Goal: Task Accomplishment & Management: Complete application form

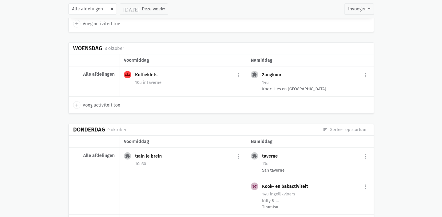
scroll to position [2783, 0]
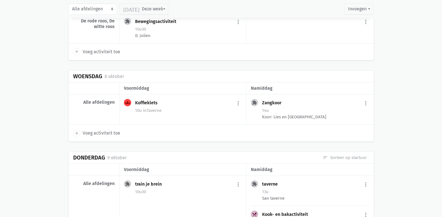
click at [101, 130] on span "Voeg activiteit toe" at bounding box center [102, 133] width 38 height 7
select select "14:00"
select select "15:00"
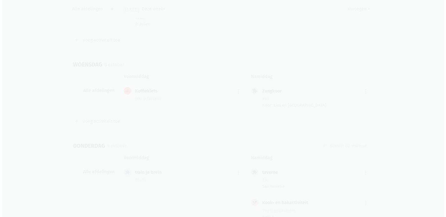
scroll to position [2771, 0]
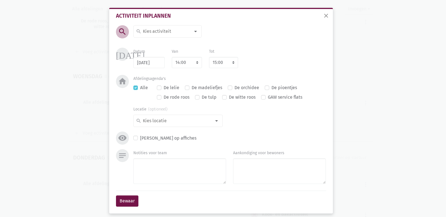
click at [166, 32] on input at bounding box center [166, 31] width 49 height 7
type input "Babbel"
click at [156, 44] on label "babbelbladen" at bounding box center [157, 42] width 29 height 7
click at [191, 64] on select "7:00 7:15 7:30 7:45 8:00 8:15 8:30 8:45 9:00 9:15 9:30 9:45 10:00 10:15 10:30 1…" at bounding box center [187, 62] width 30 height 11
select select "10:30"
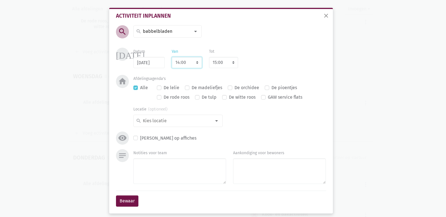
click at [172, 57] on select "7:00 7:15 7:30 7:45 8:00 8:15 8:30 8:45 9:00 9:15 9:30 9:45 10:00 10:15 10:30 1…" at bounding box center [187, 62] width 30 height 11
select select "11:30"
click at [140, 87] on label "Alle" at bounding box center [144, 87] width 8 height 7
click at [134, 87] on input "Alle" at bounding box center [135, 87] width 4 height 6
checkbox input "false"
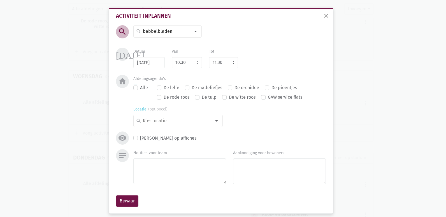
click at [207, 117] on div "search" at bounding box center [177, 121] width 89 height 12
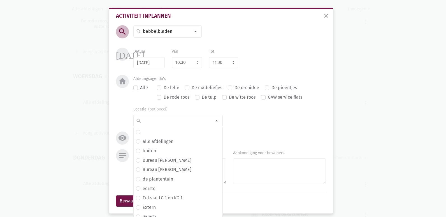
click at [249, 124] on div "Locatie search alle afdelingen buiten Bureau Dante Bureau [PERSON_NAME] de plan…" at bounding box center [229, 116] width 207 height 22
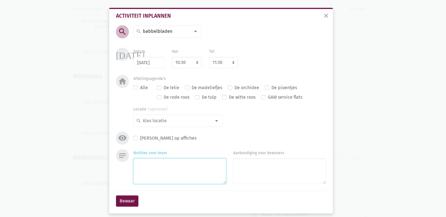
click at [177, 170] on textarea "Notities voor team" at bounding box center [179, 171] width 93 height 26
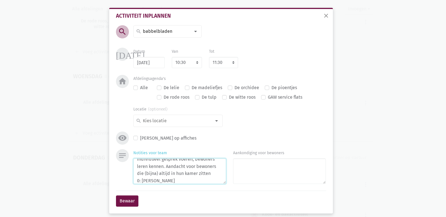
scroll to position [12, 0]
type textarea "Individueel gesprek voeren, bewoners leren kennen. Aandacht voor bewoners die (…"
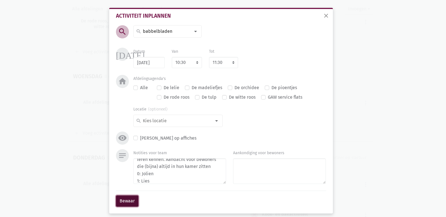
click at [132, 204] on button "Bewaar" at bounding box center [127, 200] width 22 height 11
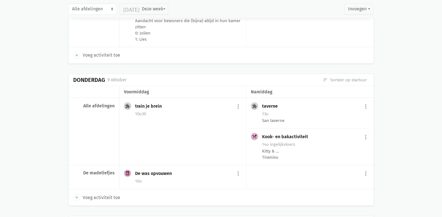
scroll to position [2907, 0]
